Goal: Check status: Check status

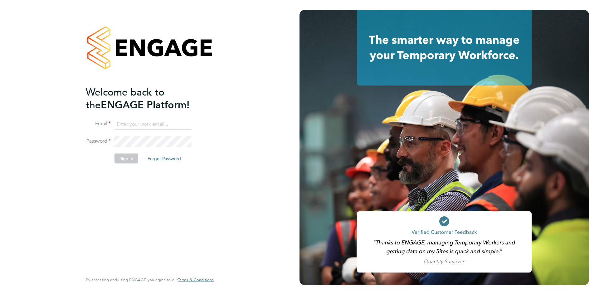
type input "[EMAIL_ADDRESS][PERSON_NAME][DOMAIN_NAME]"
click at [127, 159] on button "Sign In" at bounding box center [127, 158] width 24 height 10
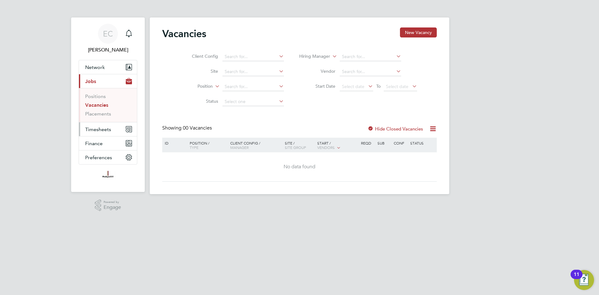
click at [117, 128] on button "Timesheets" at bounding box center [108, 129] width 58 height 14
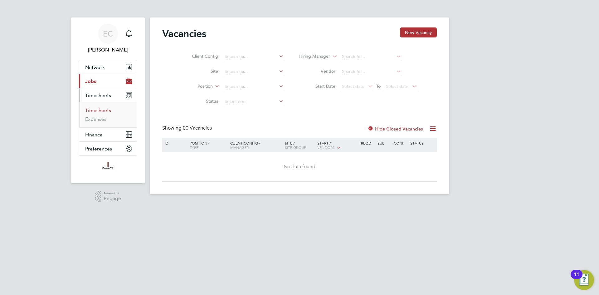
click at [103, 112] on link "Timesheets" at bounding box center [98, 110] width 26 height 6
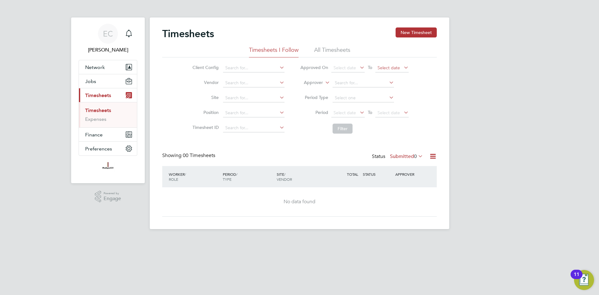
click at [390, 70] on span "Select date" at bounding box center [391, 68] width 33 height 8
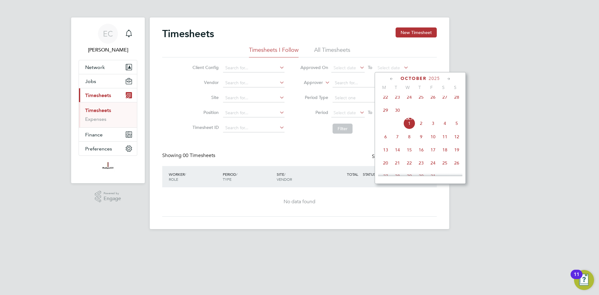
click at [456, 101] on span "28" at bounding box center [457, 97] width 12 height 12
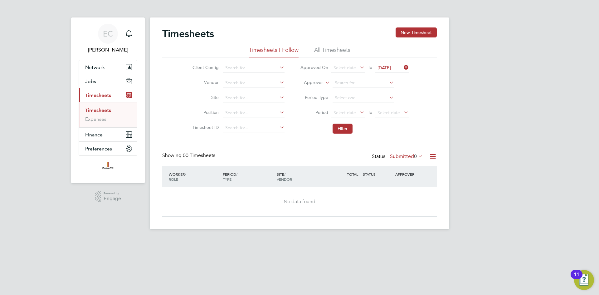
click at [358, 68] on icon at bounding box center [358, 67] width 0 height 9
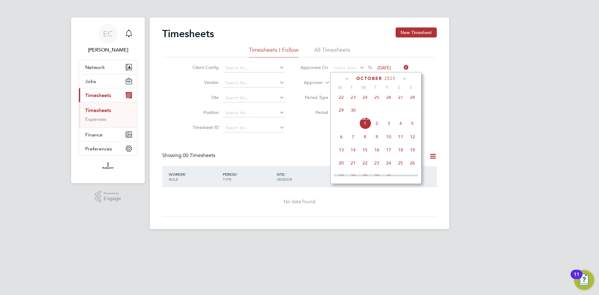
click at [343, 101] on span "22" at bounding box center [341, 97] width 12 height 12
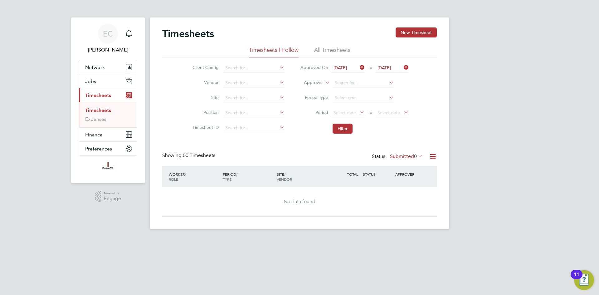
click at [347, 70] on span "[DATE]" at bounding box center [340, 68] width 13 height 6
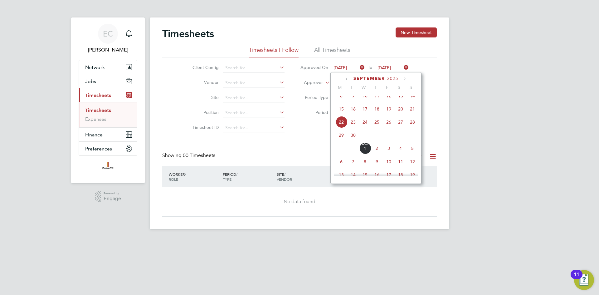
click at [299, 74] on li "Approved On [DATE] To [DATE]" at bounding box center [354, 68] width 124 height 15
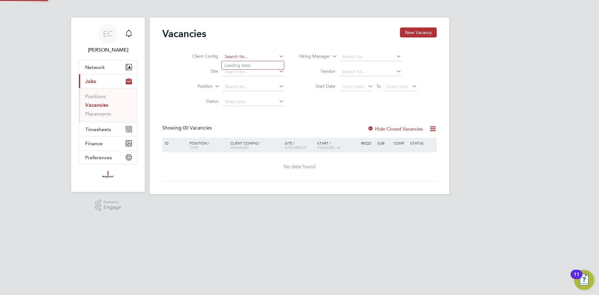
click at [259, 56] on input at bounding box center [252, 56] width 61 height 9
click at [272, 61] on ul "Loading data" at bounding box center [253, 65] width 63 height 9
click at [278, 58] on icon at bounding box center [278, 56] width 0 height 9
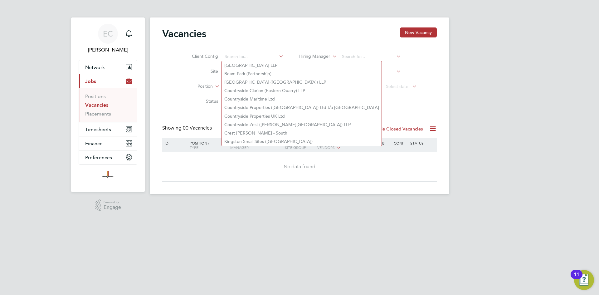
click at [435, 81] on div "Client Config Site Position Status Hiring Manager Vendor Start Date Select date…" at bounding box center [299, 77] width 275 height 63
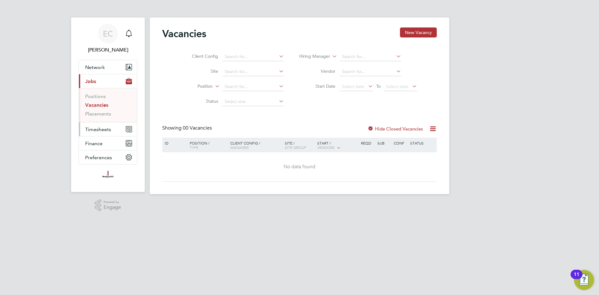
click at [95, 126] on span "Timesheets" at bounding box center [98, 129] width 26 height 6
click at [272, 59] on input at bounding box center [252, 56] width 61 height 9
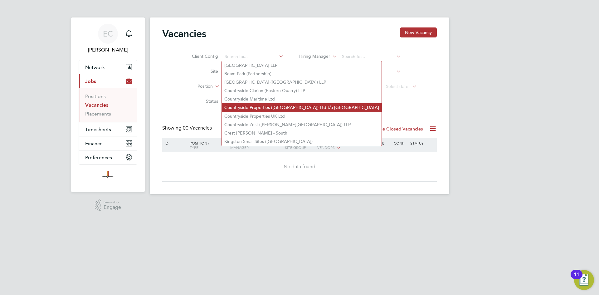
click at [285, 105] on li "Countryside Properties ([GEOGRAPHIC_DATA]) Ltd t/a [GEOGRAPHIC_DATA]" at bounding box center [302, 107] width 160 height 8
type input "Countryside Properties ([GEOGRAPHIC_DATA]) Ltd t/a [GEOGRAPHIC_DATA]"
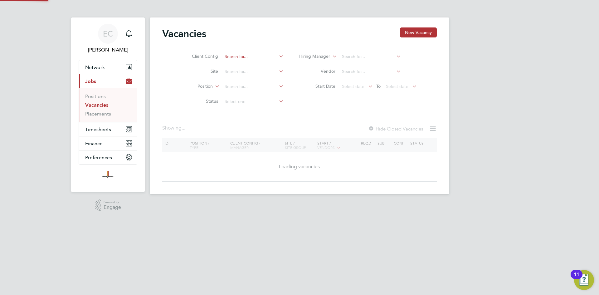
click at [263, 57] on input at bounding box center [252, 56] width 61 height 9
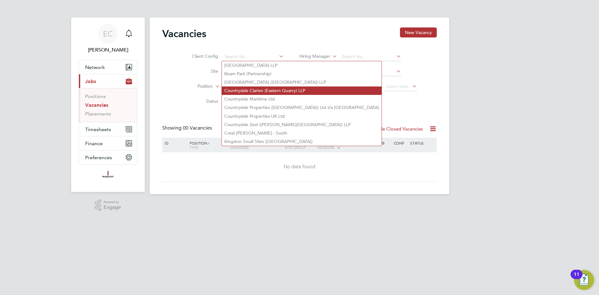
click at [251, 92] on li "Countryside Clarion (Eastern Quarry) LLP" at bounding box center [302, 90] width 160 height 8
type input "Countryside Clarion (Eastern Quarry) LLP"
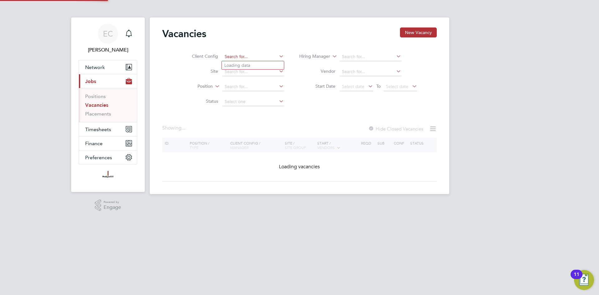
click at [252, 56] on input at bounding box center [252, 56] width 61 height 9
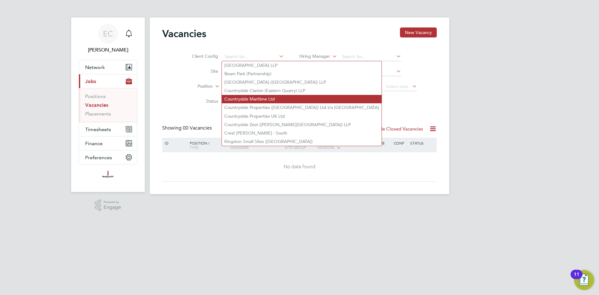
click at [271, 96] on li "Countryside Maritime Ltd" at bounding box center [302, 99] width 160 height 8
type input "Countryside Maritime Ltd"
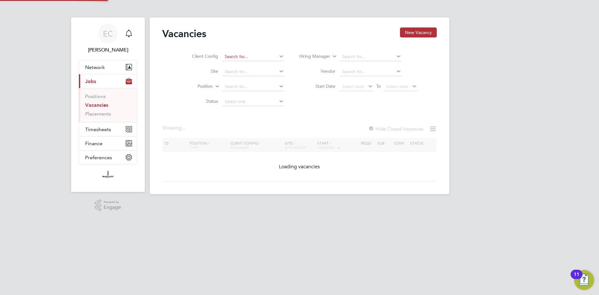
click at [267, 53] on input at bounding box center [252, 56] width 61 height 9
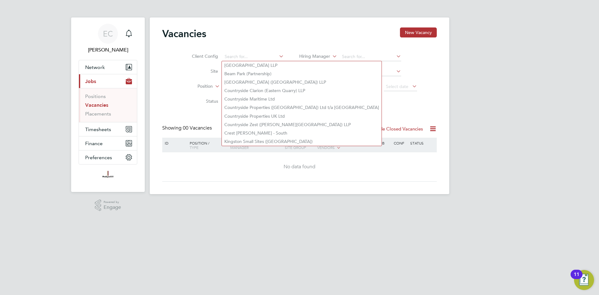
click at [462, 123] on div "EC [PERSON_NAME] Notifications Applications: Network Businesses Sites Workers C…" at bounding box center [299, 102] width 599 height 204
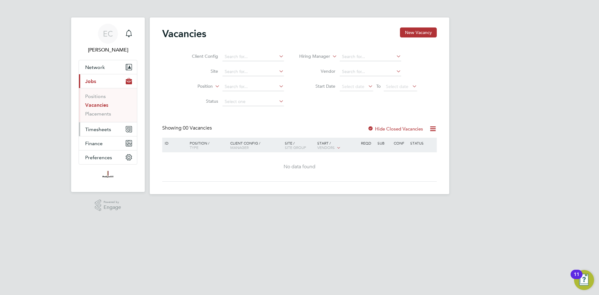
click at [90, 133] on button "Timesheets" at bounding box center [108, 129] width 58 height 14
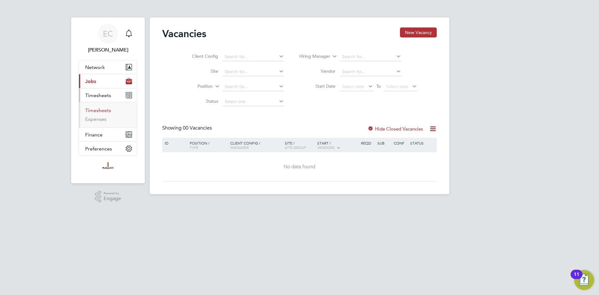
click at [94, 110] on link "Timesheets" at bounding box center [98, 110] width 26 height 6
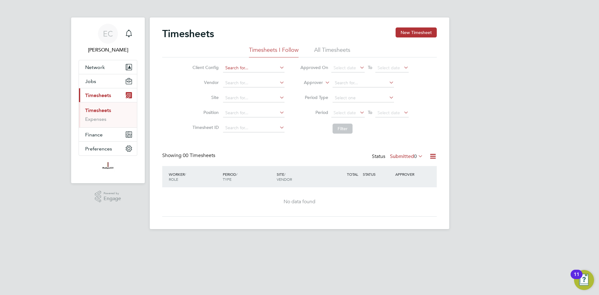
click at [260, 71] on input at bounding box center [253, 68] width 61 height 9
click at [263, 100] on li "Countryside Clarion (Eastern Quarry) LLP" at bounding box center [302, 102] width 160 height 8
type input "Countryside Clarion (Eastern Quarry) LLP"
click at [263, 128] on input at bounding box center [253, 128] width 61 height 9
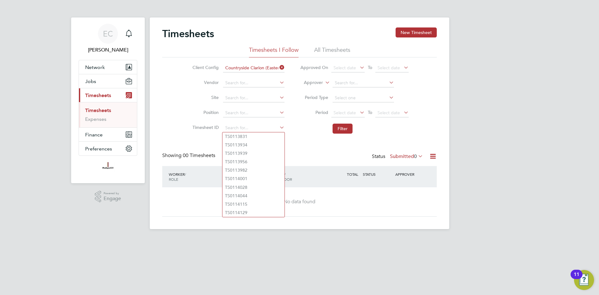
click at [300, 134] on li "Filter" at bounding box center [354, 128] width 124 height 16
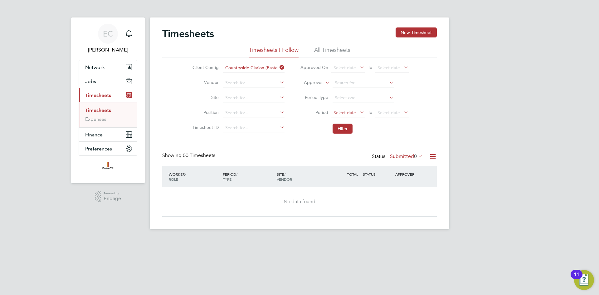
click at [352, 113] on span "Select date" at bounding box center [345, 113] width 22 height 6
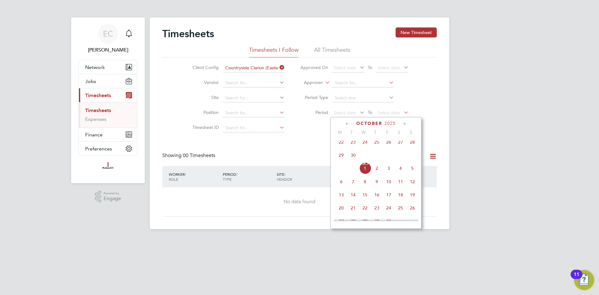
click at [341, 147] on span "22" at bounding box center [341, 142] width 12 height 12
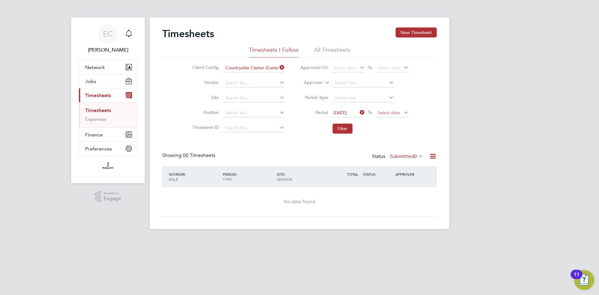
click at [385, 113] on span "Select date" at bounding box center [389, 113] width 22 height 6
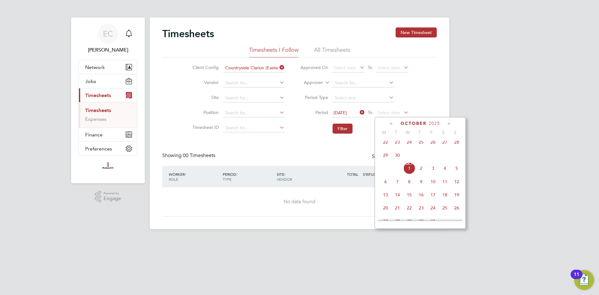
click at [459, 146] on span "28" at bounding box center [457, 142] width 12 height 12
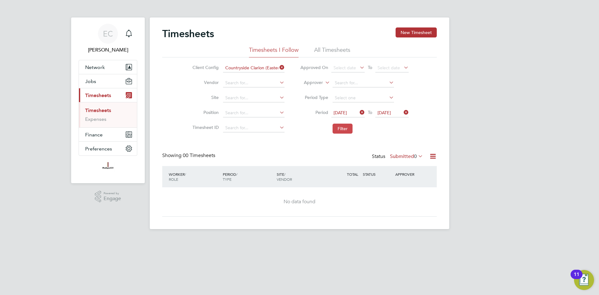
click at [347, 129] on button "Filter" at bounding box center [343, 129] width 20 height 10
click at [278, 67] on icon at bounding box center [278, 67] width 0 height 9
click at [344, 127] on button "Filter" at bounding box center [343, 129] width 20 height 10
click at [333, 51] on li "All Timesheets" at bounding box center [332, 51] width 36 height 11
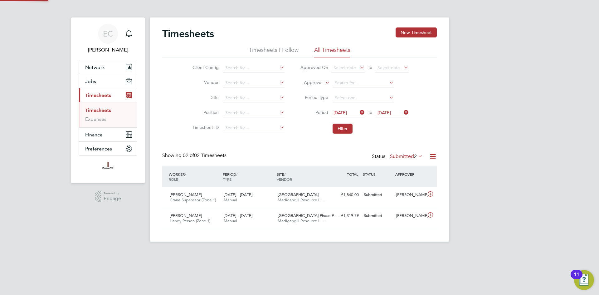
scroll to position [16, 54]
click at [257, 98] on input at bounding box center [253, 98] width 61 height 9
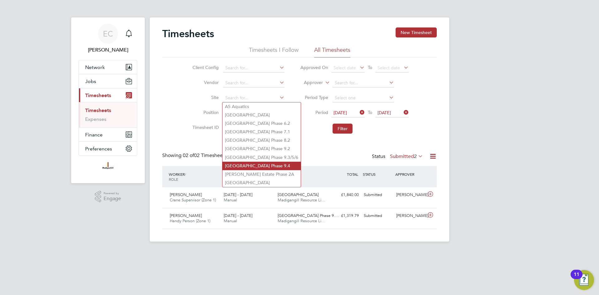
click at [250, 162] on li "[GEOGRAPHIC_DATA] Phase 9.4" at bounding box center [261, 166] width 78 height 8
type input "[GEOGRAPHIC_DATA] Phase 9.4"
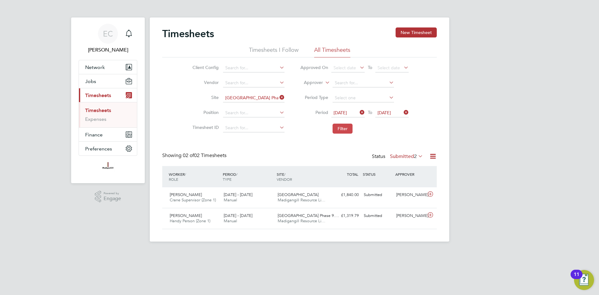
click at [338, 128] on button "Filter" at bounding box center [343, 129] width 20 height 10
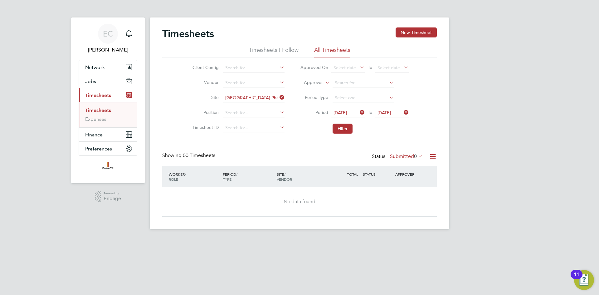
click at [278, 96] on icon at bounding box center [278, 97] width 0 height 9
click at [262, 94] on input at bounding box center [253, 98] width 61 height 9
click at [256, 155] on li "[GEOGRAPHIC_DATA] Phase 9.3/5/6" at bounding box center [261, 157] width 78 height 8
type input "[GEOGRAPHIC_DATA] Phase 9.3/5/6"
click at [338, 127] on button "Filter" at bounding box center [343, 129] width 20 height 10
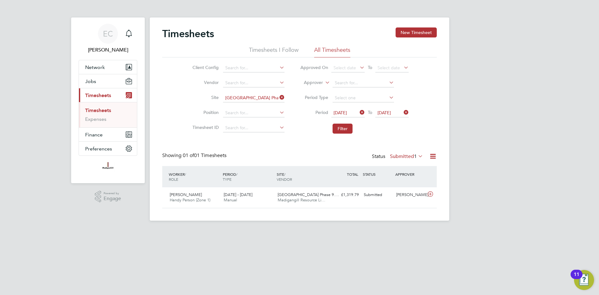
click at [278, 96] on icon at bounding box center [278, 97] width 0 height 9
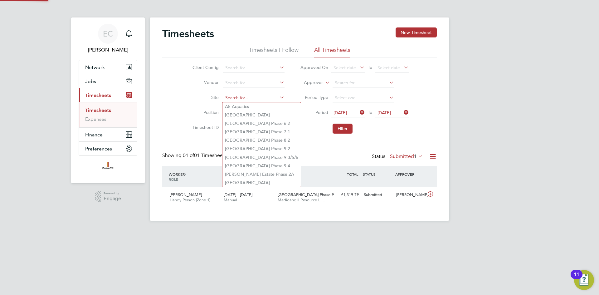
click at [266, 96] on input at bounding box center [253, 98] width 61 height 9
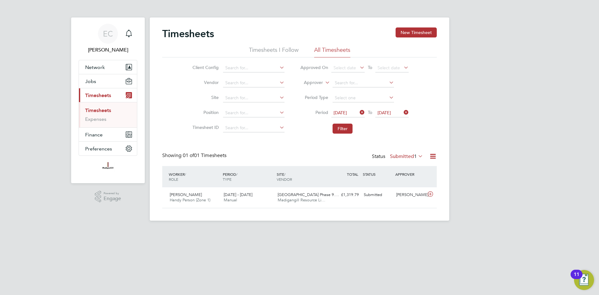
click at [256, 141] on li "[GEOGRAPHIC_DATA] Phase 8.2" at bounding box center [261, 140] width 78 height 8
type input "[GEOGRAPHIC_DATA] Phase 8.2"
click at [344, 127] on button "Filter" at bounding box center [343, 129] width 20 height 10
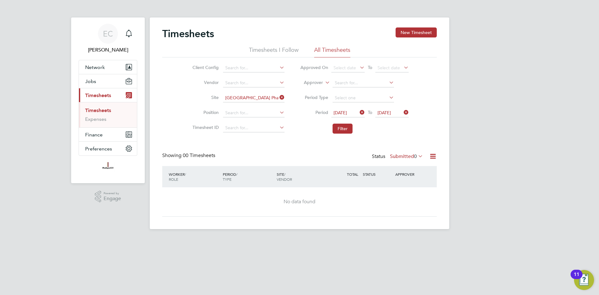
click at [416, 157] on span "0" at bounding box center [415, 156] width 3 height 6
click at [409, 194] on li "Approved" at bounding box center [405, 193] width 29 height 9
click at [278, 96] on icon at bounding box center [278, 97] width 0 height 9
click at [349, 130] on button "Filter" at bounding box center [343, 129] width 20 height 10
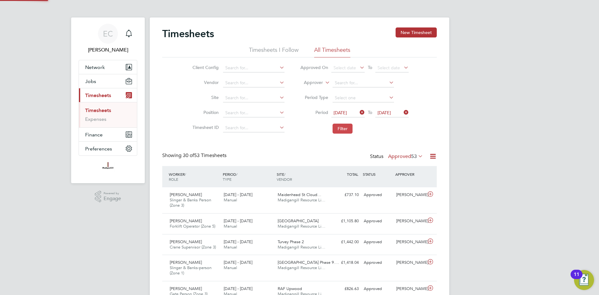
scroll to position [0, 0]
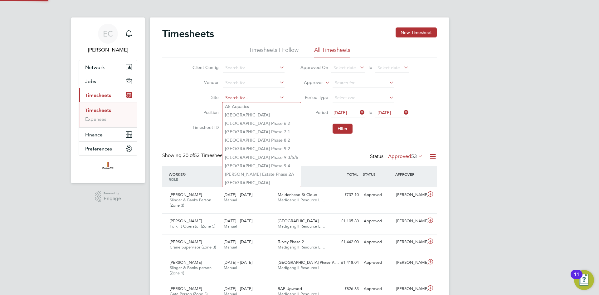
click at [272, 96] on input at bounding box center [253, 98] width 61 height 9
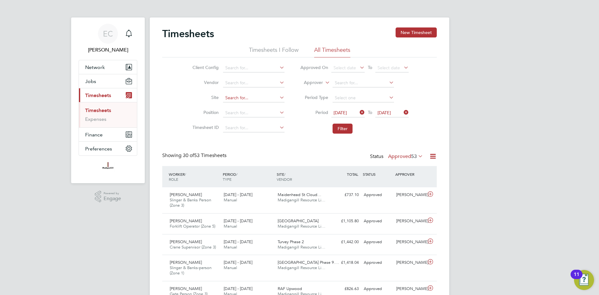
click at [267, 97] on input at bounding box center [253, 98] width 61 height 9
click at [258, 153] on li "[GEOGRAPHIC_DATA] Phase 9.3/5/6" at bounding box center [261, 157] width 78 height 8
type input "[GEOGRAPHIC_DATA] Phase 9.3/5/6"
click at [344, 132] on button "Filter" at bounding box center [343, 129] width 20 height 10
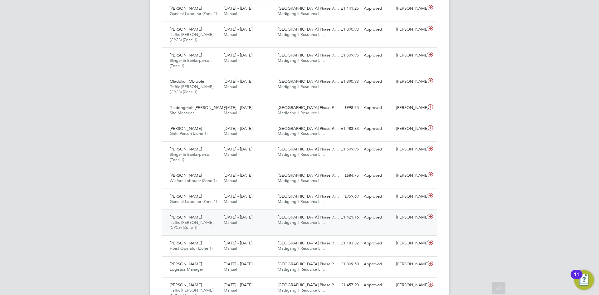
scroll to position [494, 0]
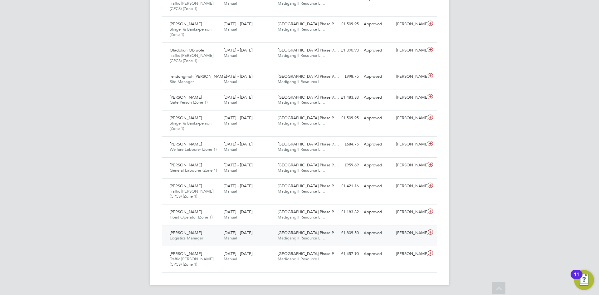
click at [307, 240] on span "Madigangill Resource Li…" at bounding box center [302, 237] width 48 height 5
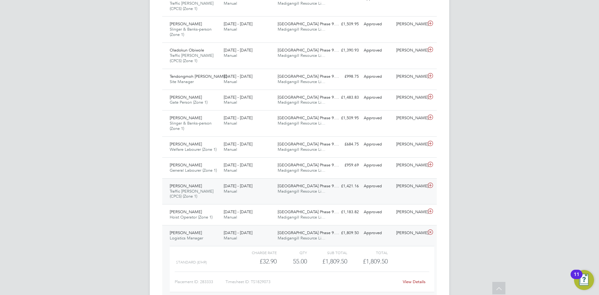
scroll to position [551, 0]
